Goal: Task Accomplishment & Management: Use online tool/utility

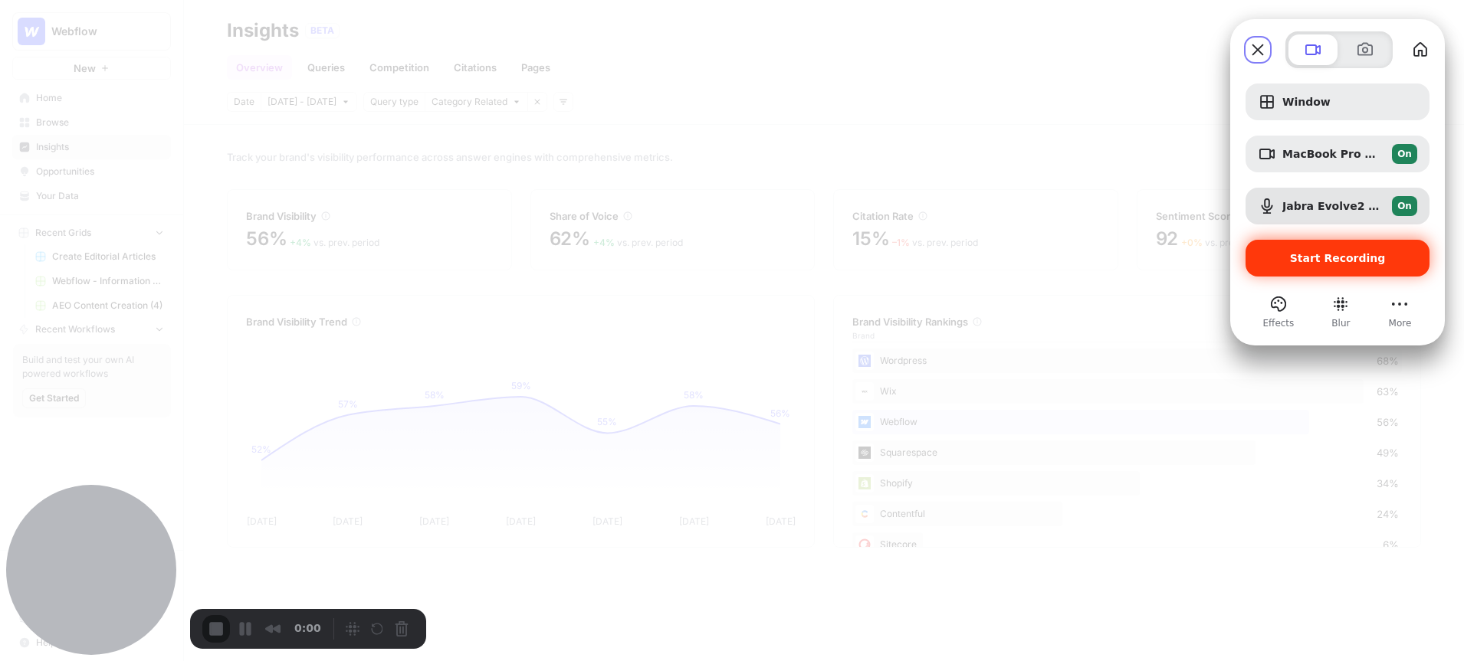
click at [1334, 259] on span "Start Recording" at bounding box center [1338, 258] width 96 height 12
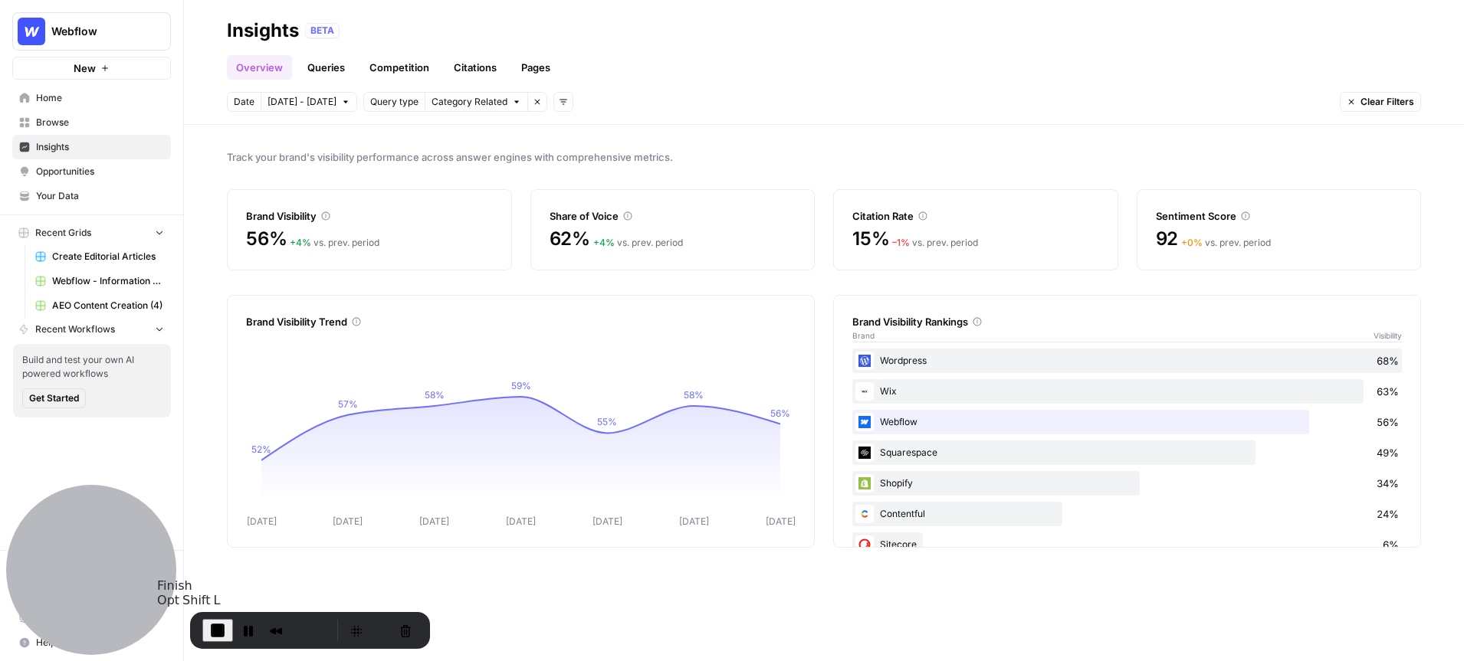
click at [217, 634] on span "End Recording" at bounding box center [217, 631] width 18 height 18
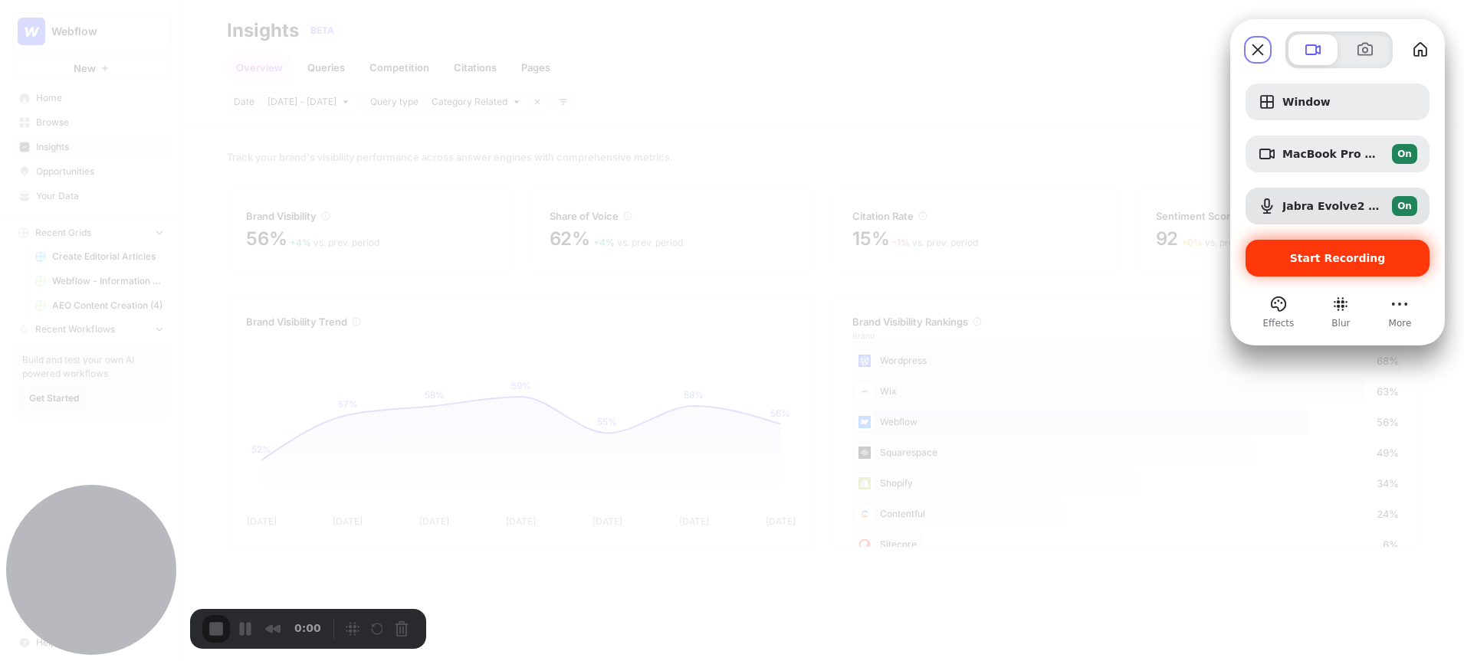
click at [1342, 254] on span "Start Recording" at bounding box center [1338, 258] width 96 height 12
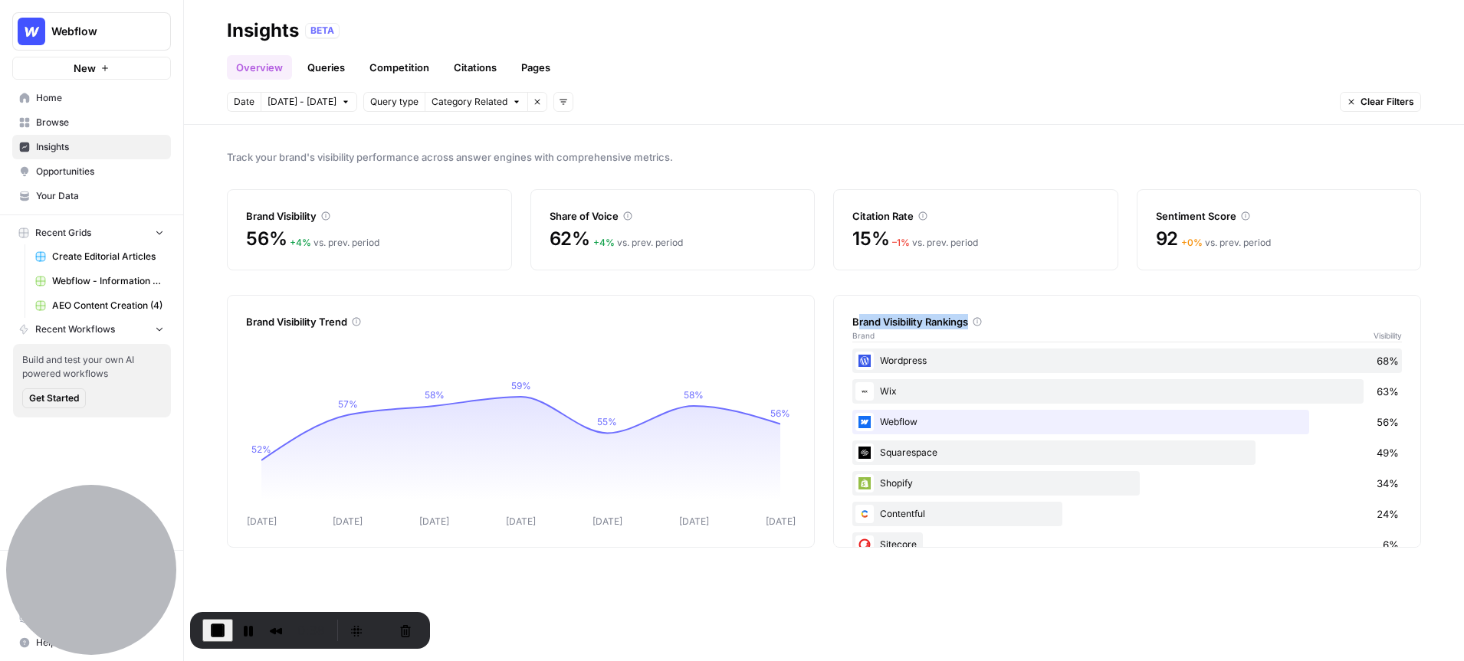
drag, startPoint x: 970, startPoint y: 324, endPoint x: 853, endPoint y: 326, distance: 117.3
click at [853, 326] on div "Brand Visibility Rankings" at bounding box center [1127, 321] width 550 height 15
click at [331, 69] on link "Queries" at bounding box center [326, 67] width 56 height 25
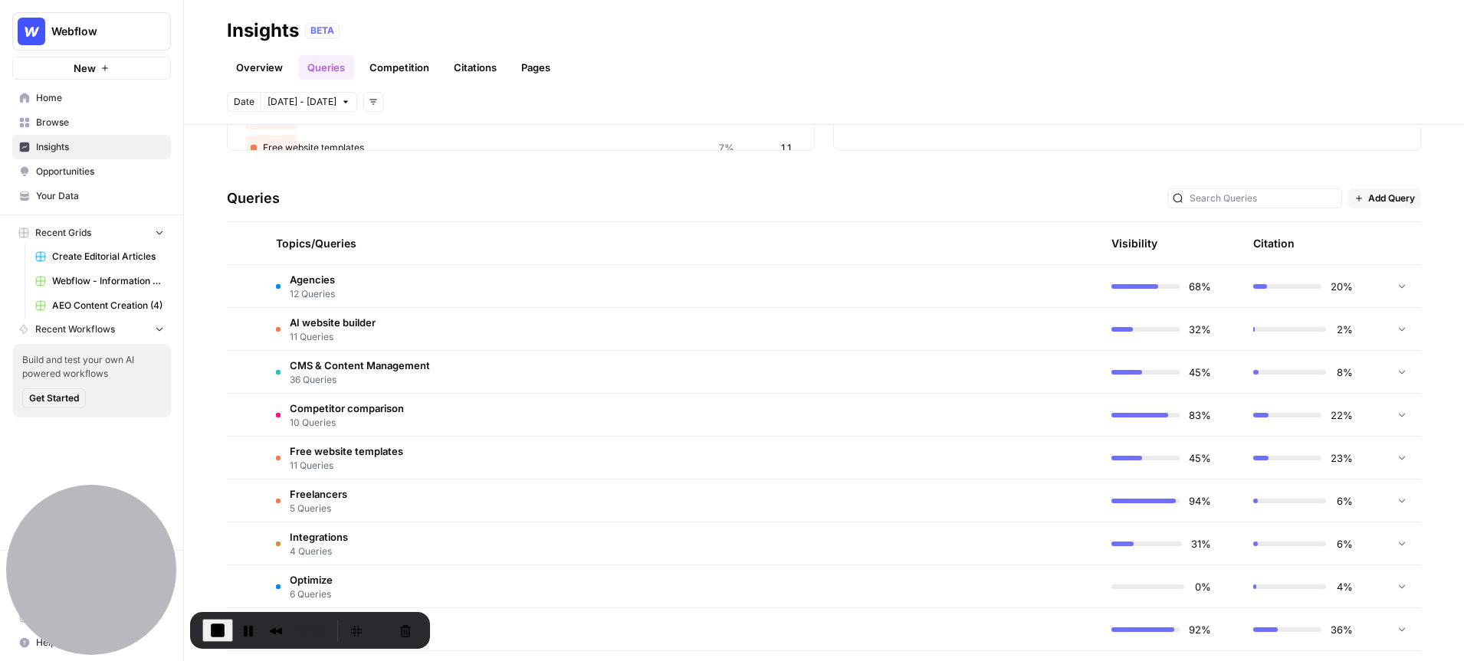
scroll to position [277, 0]
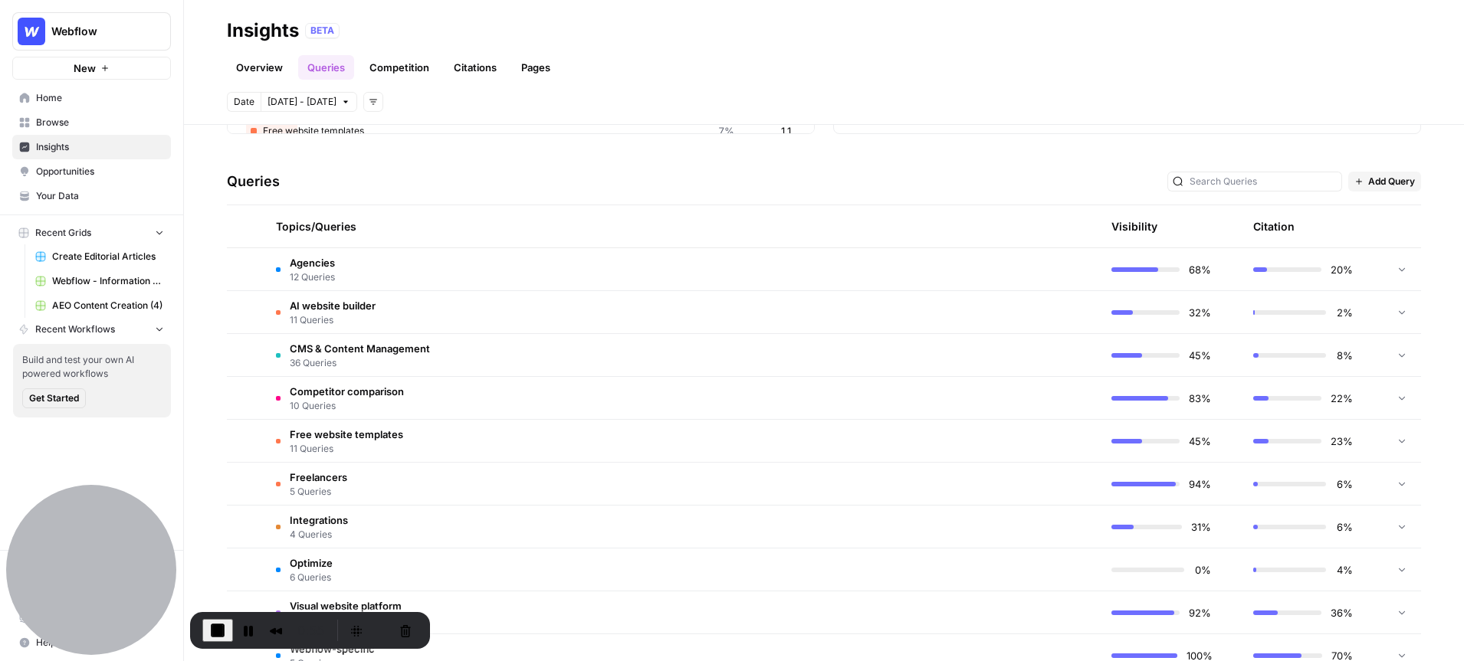
click at [339, 351] on span "CMS & Content Management" at bounding box center [360, 348] width 140 height 15
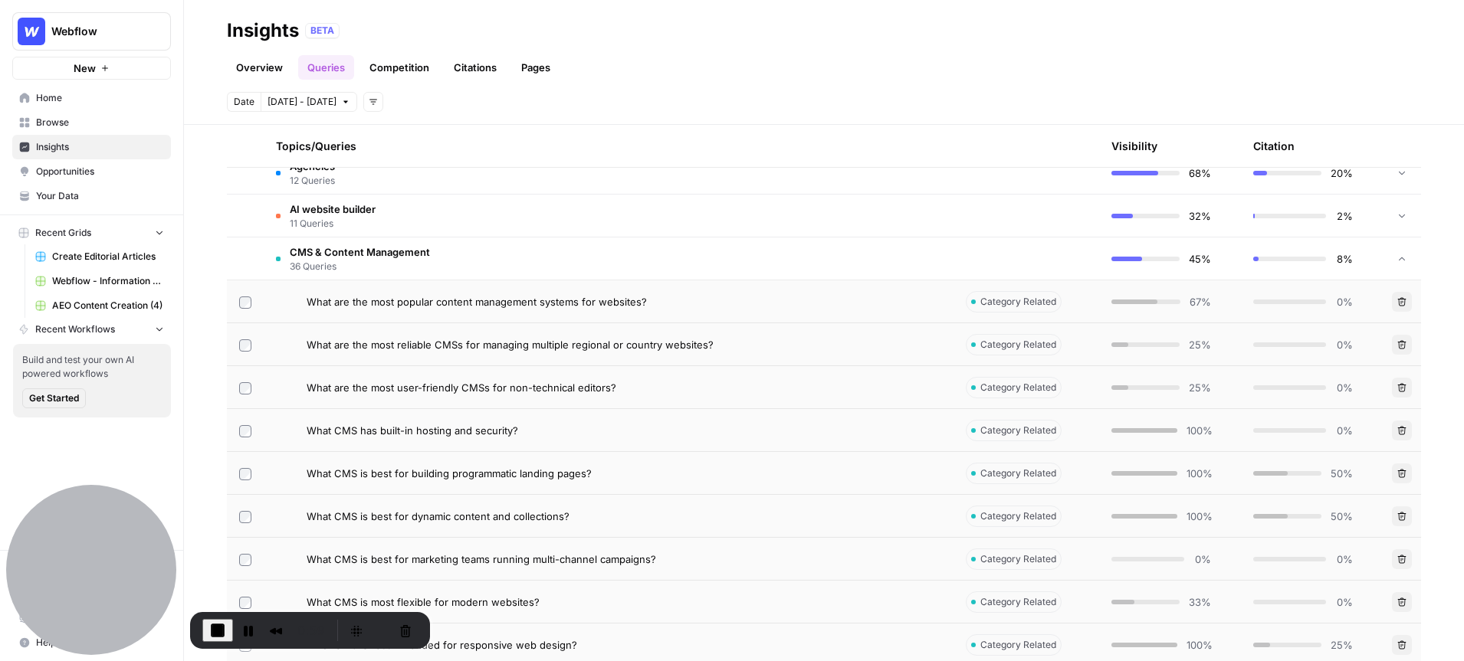
scroll to position [376, 0]
click at [569, 298] on span "What are the most popular content management systems for websites?" at bounding box center [477, 300] width 340 height 15
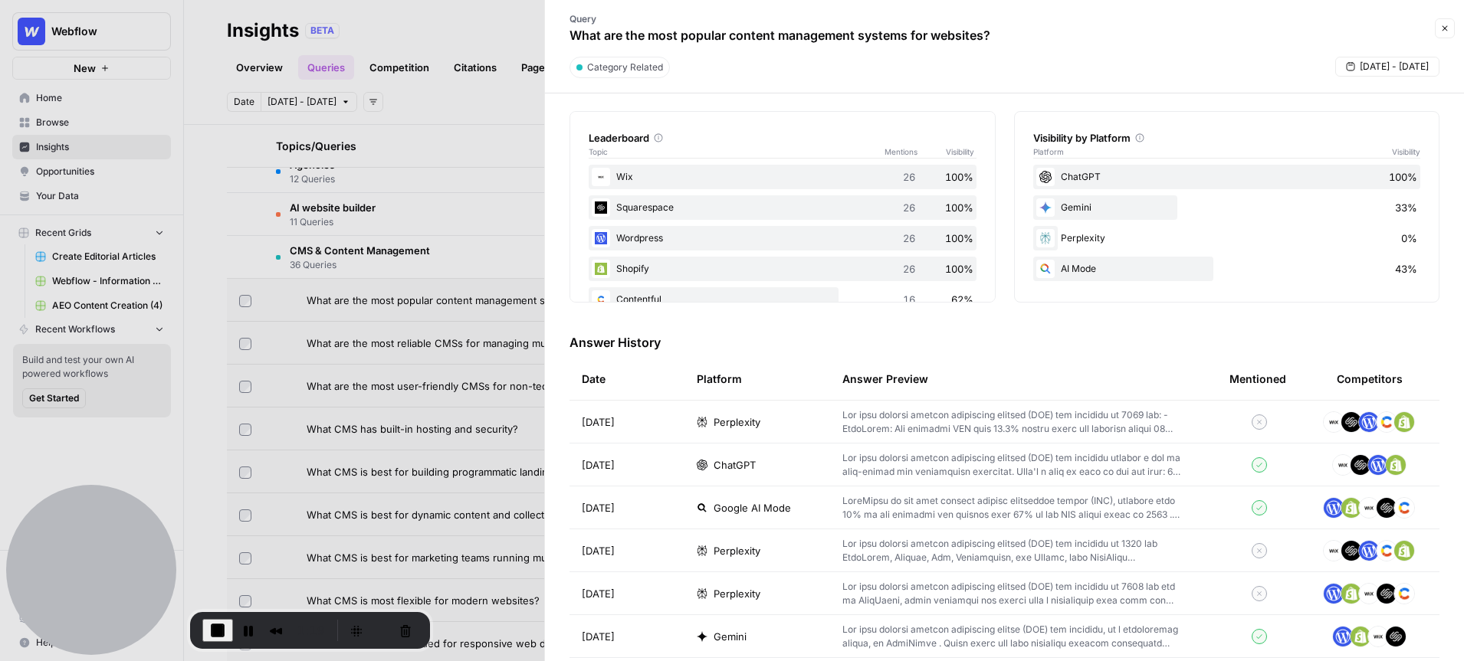
scroll to position [238, 0]
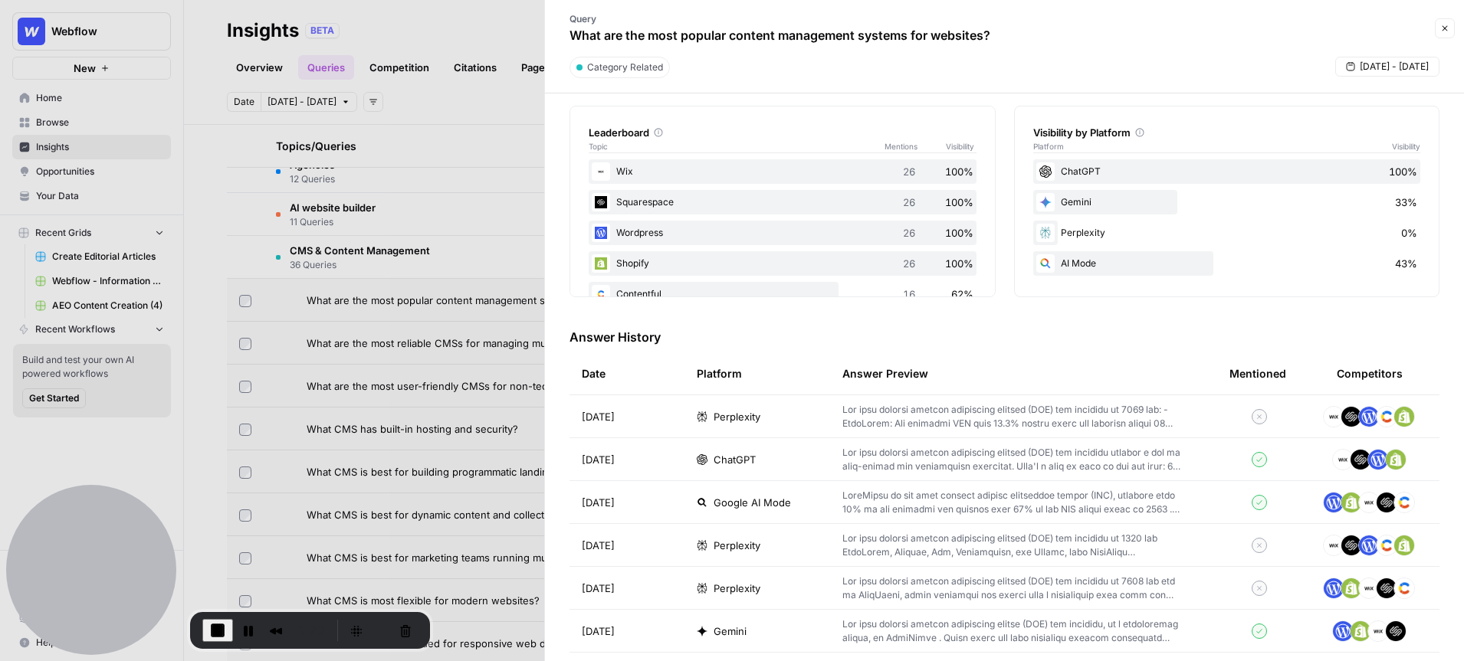
click at [899, 411] on p at bounding box center [1011, 417] width 338 height 28
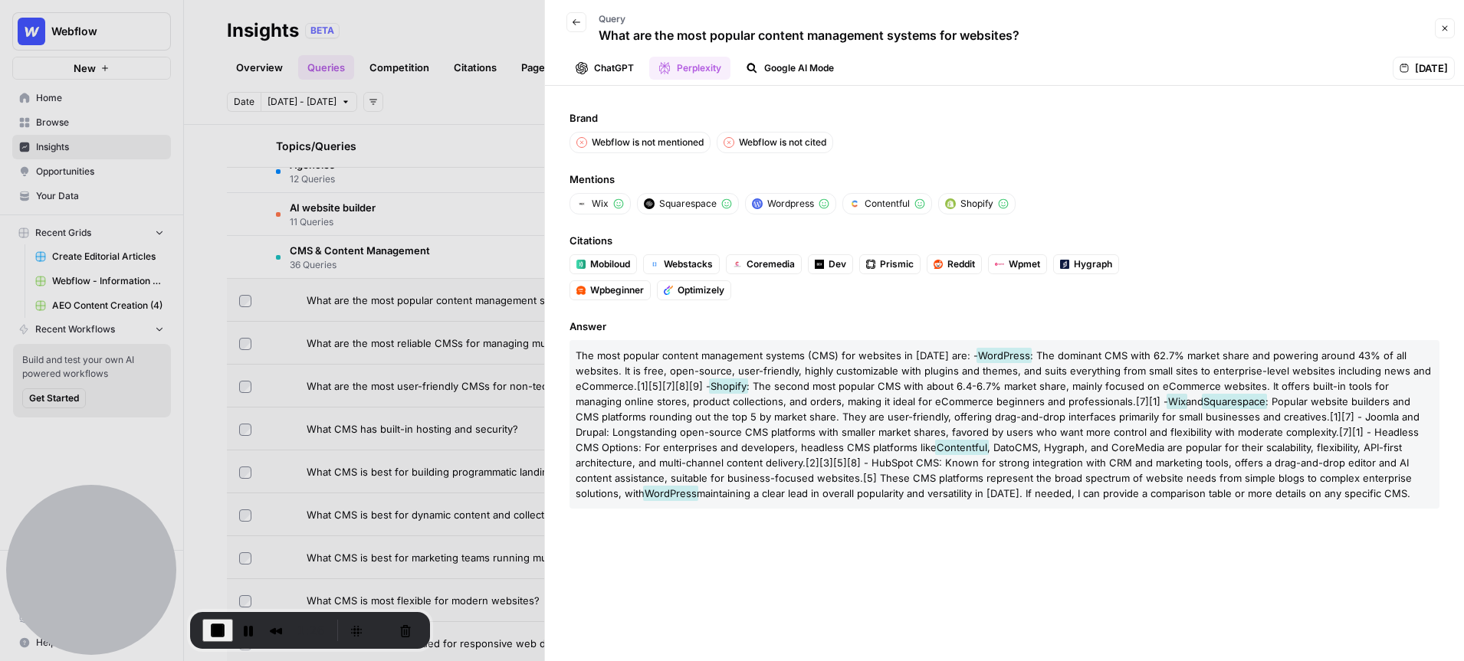
click at [1443, 30] on icon "button" at bounding box center [1444, 28] width 9 height 9
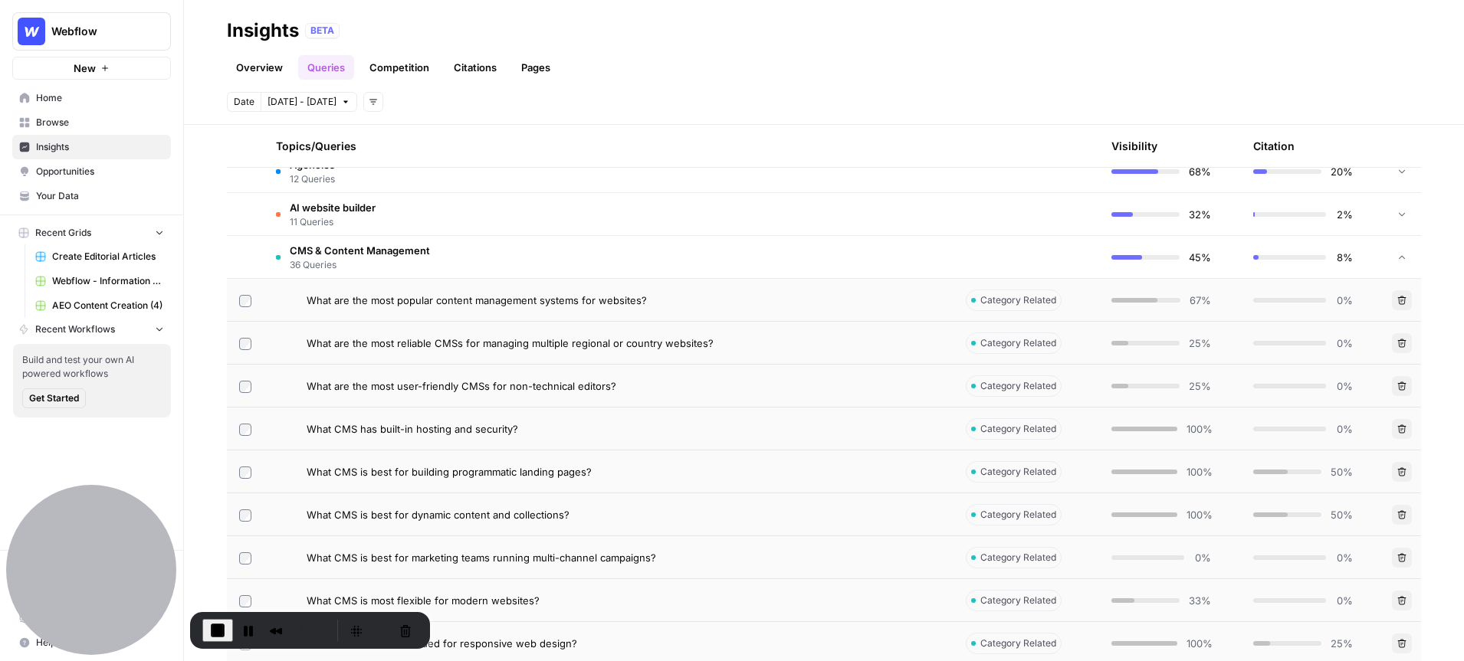
click at [261, 69] on link "Overview" at bounding box center [259, 67] width 65 height 25
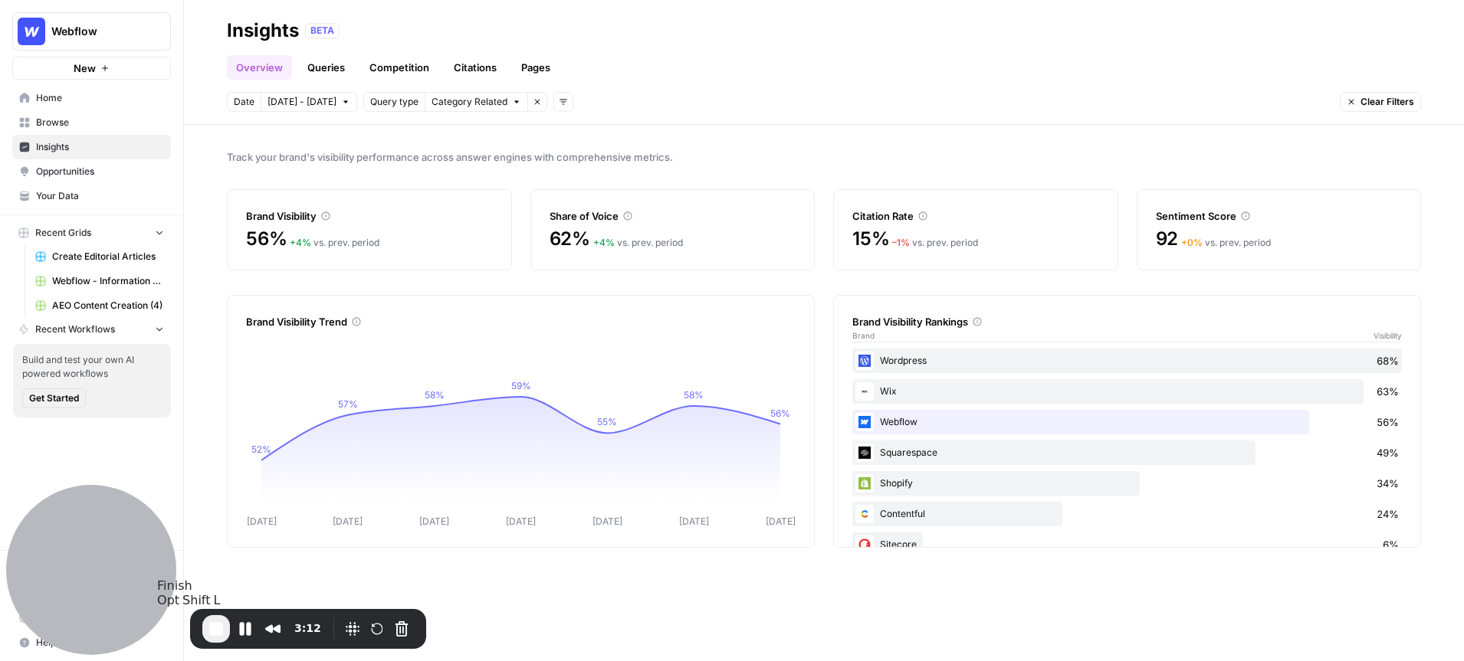
click at [210, 630] on span "End Recording" at bounding box center [216, 629] width 18 height 18
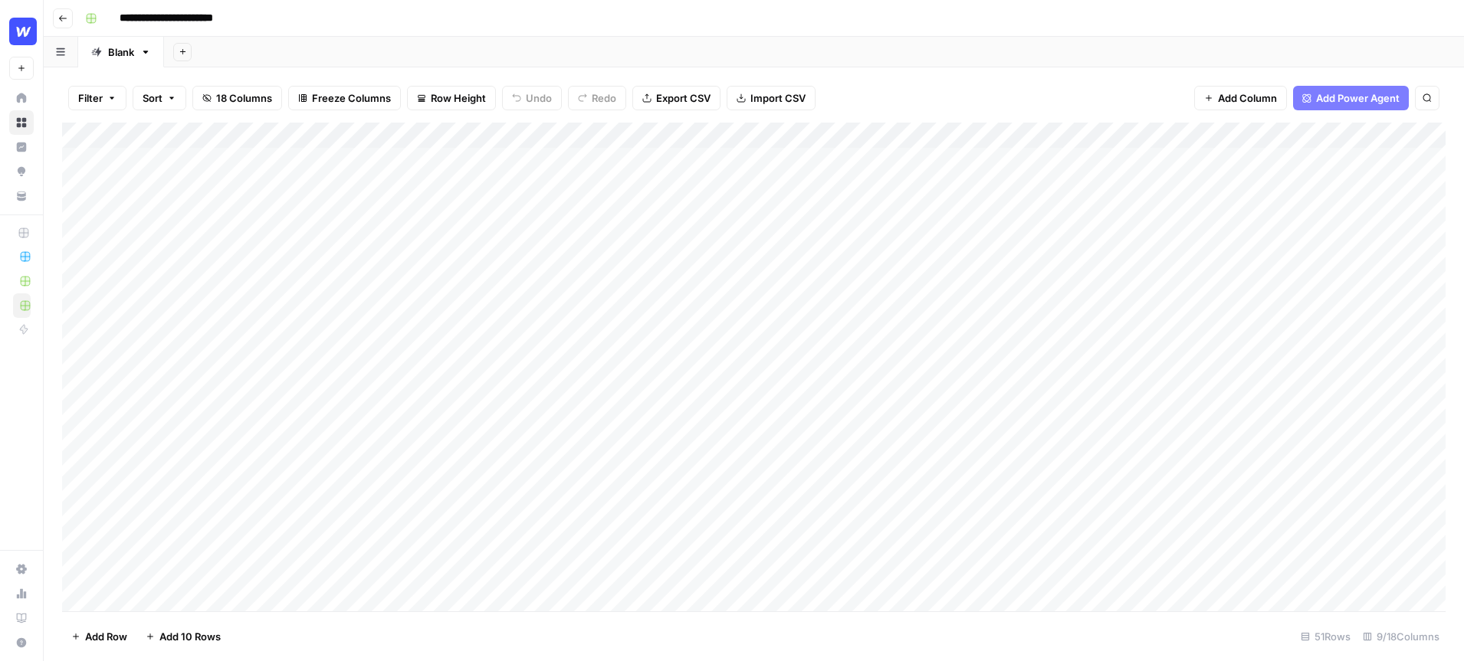
click at [240, 186] on div "Add Column" at bounding box center [753, 367] width 1383 height 489
click at [1080, 133] on div "Add Column" at bounding box center [753, 367] width 1383 height 489
click at [1227, 129] on div "Add Column" at bounding box center [753, 367] width 1383 height 489
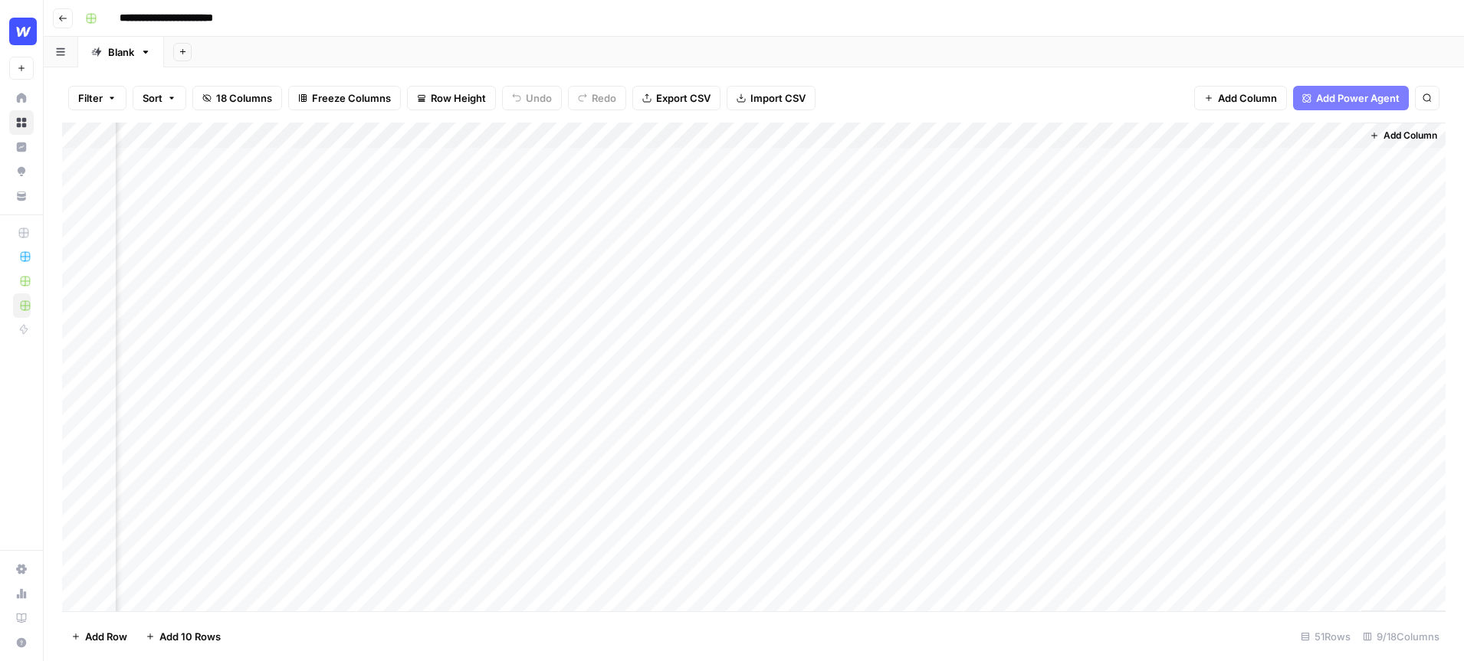
click at [1345, 97] on span "Add Power Agent" at bounding box center [1358, 97] width 84 height 15
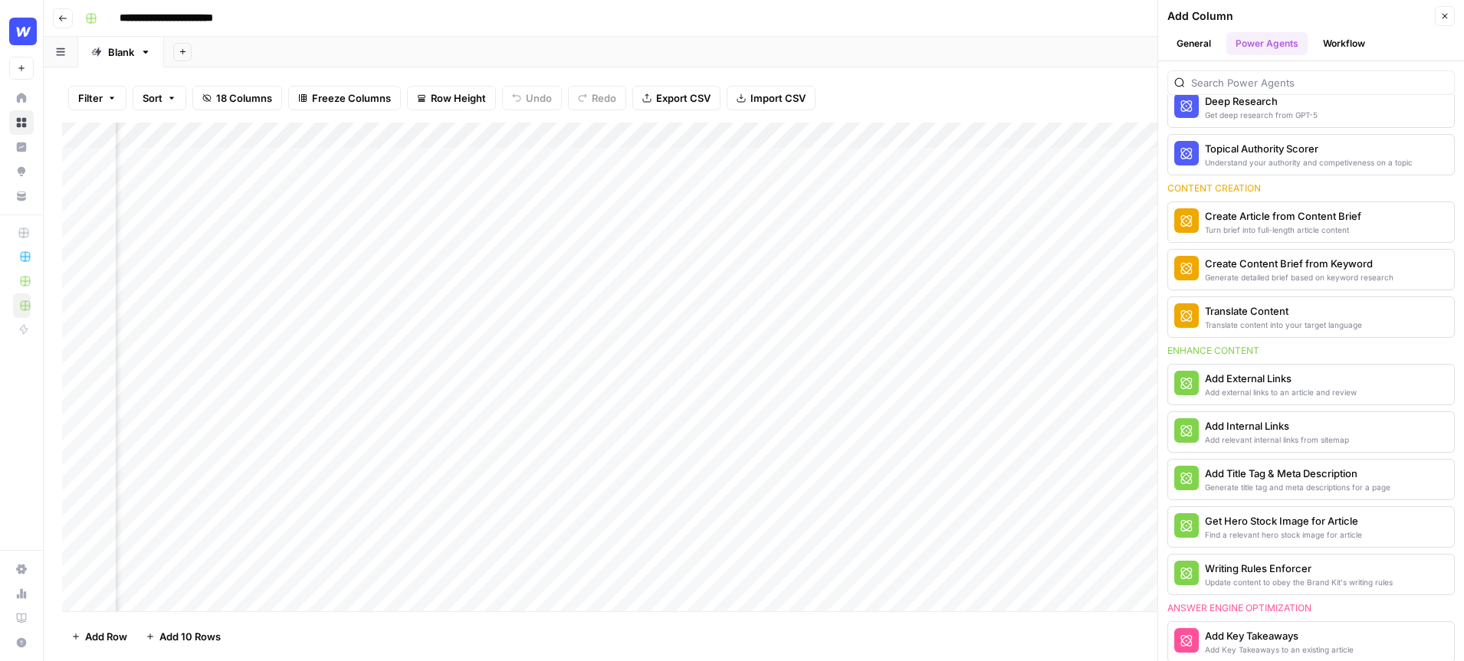
scroll to position [0, 0]
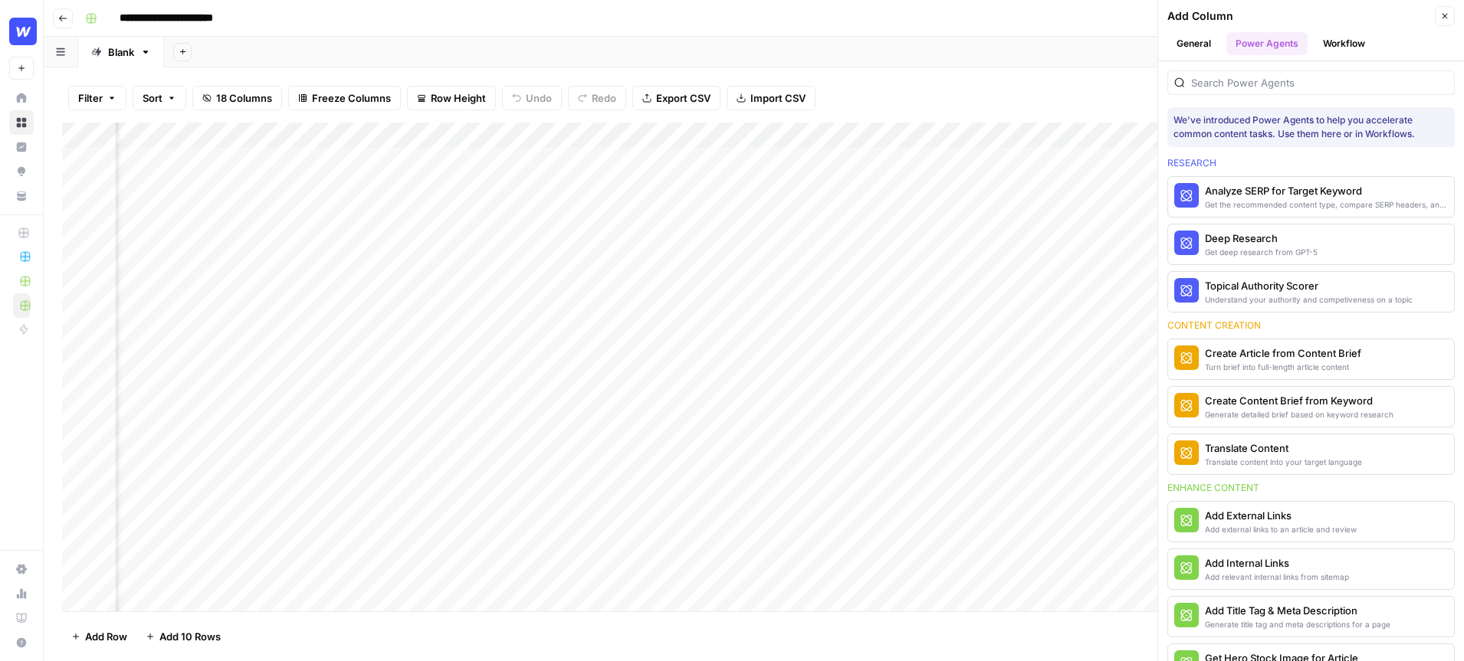
click at [1449, 19] on icon "button" at bounding box center [1444, 15] width 9 height 9
